Goal: Find specific page/section: Find specific page/section

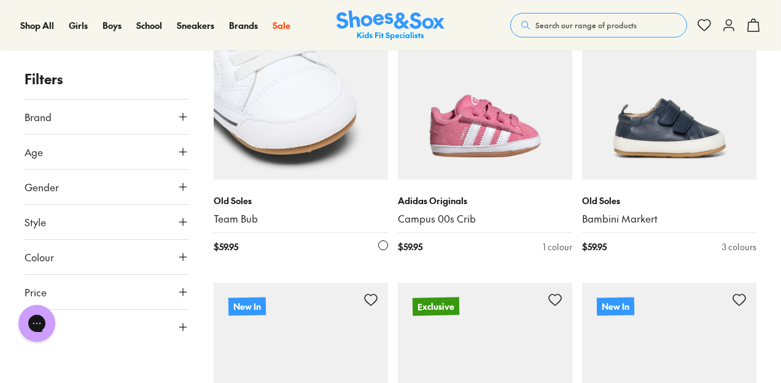
drag, startPoint x: 370, startPoint y: 189, endPoint x: 276, endPoint y: 198, distance: 94.5
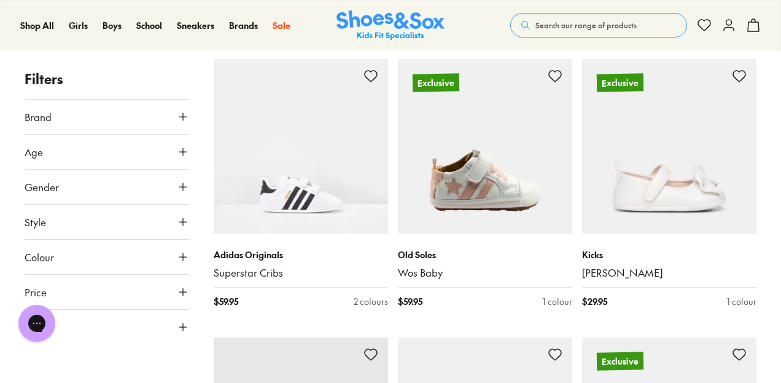
scroll to position [1357, 0]
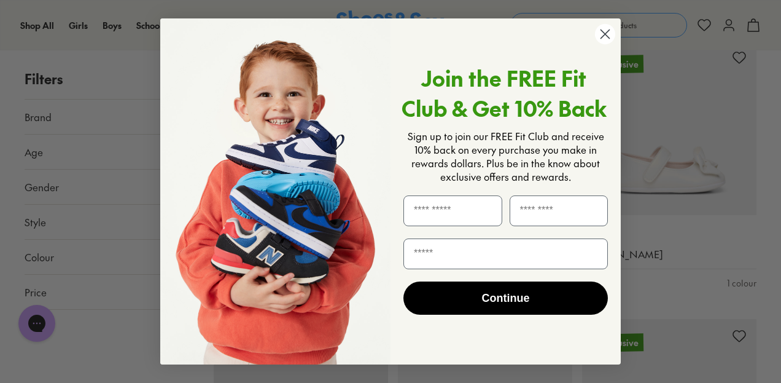
click at [607, 39] on icon "Close dialog" at bounding box center [605, 34] width 9 height 9
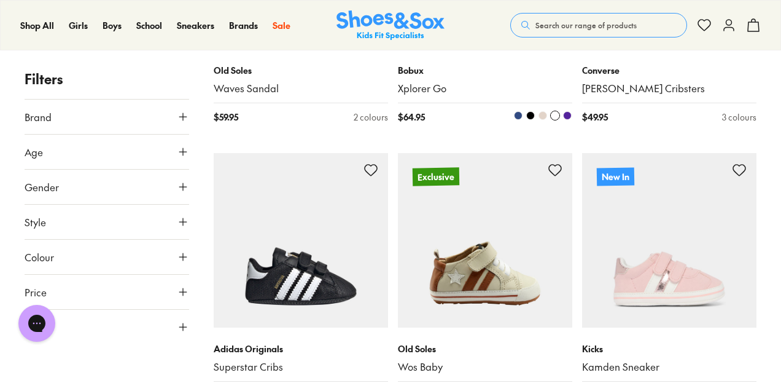
scroll to position [2082, 0]
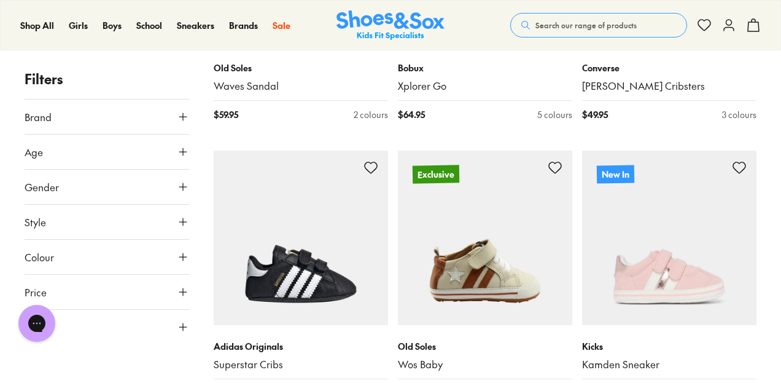
drag, startPoint x: 560, startPoint y: 310, endPoint x: 777, endPoint y: 292, distance: 218.1
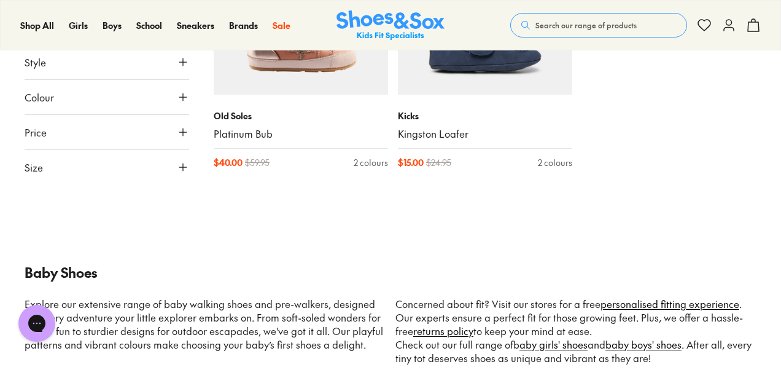
scroll to position [5103, 0]
